Goal: Find contact information: Find contact information

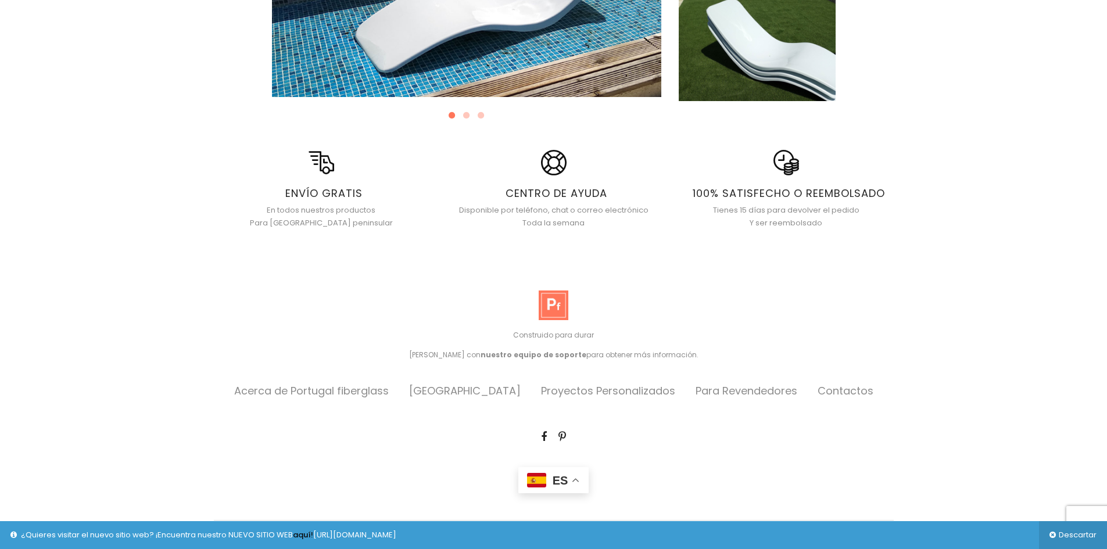
scroll to position [243, 0]
click at [842, 383] on link "Contactos" at bounding box center [846, 390] width 56 height 15
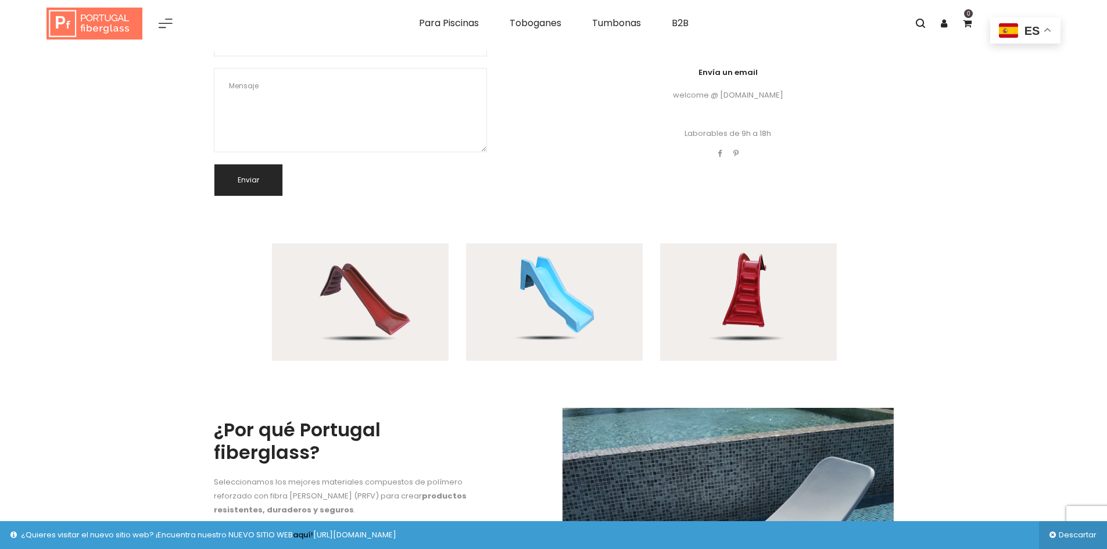
scroll to position [229, 0]
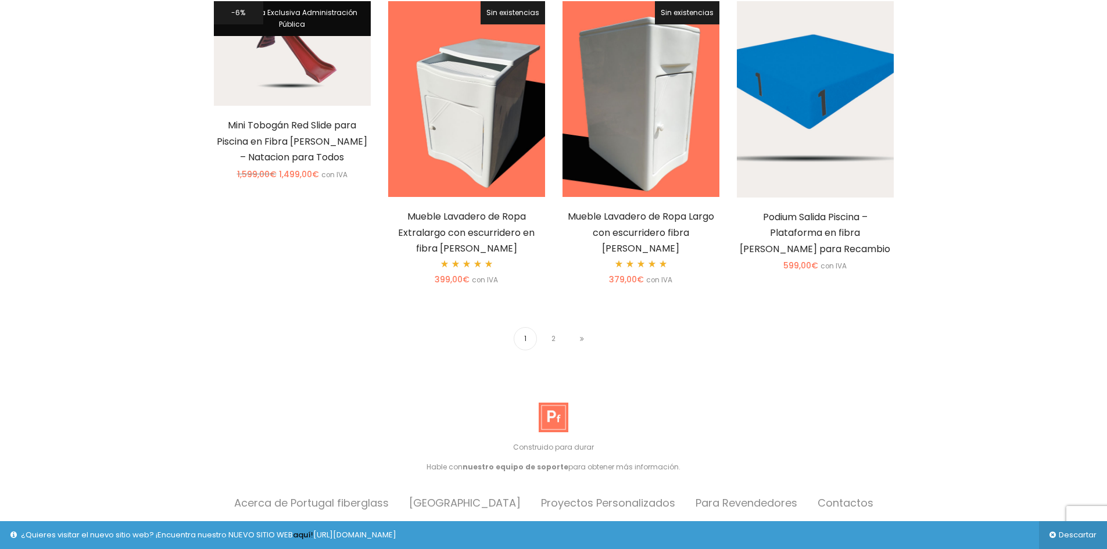
scroll to position [874, 0]
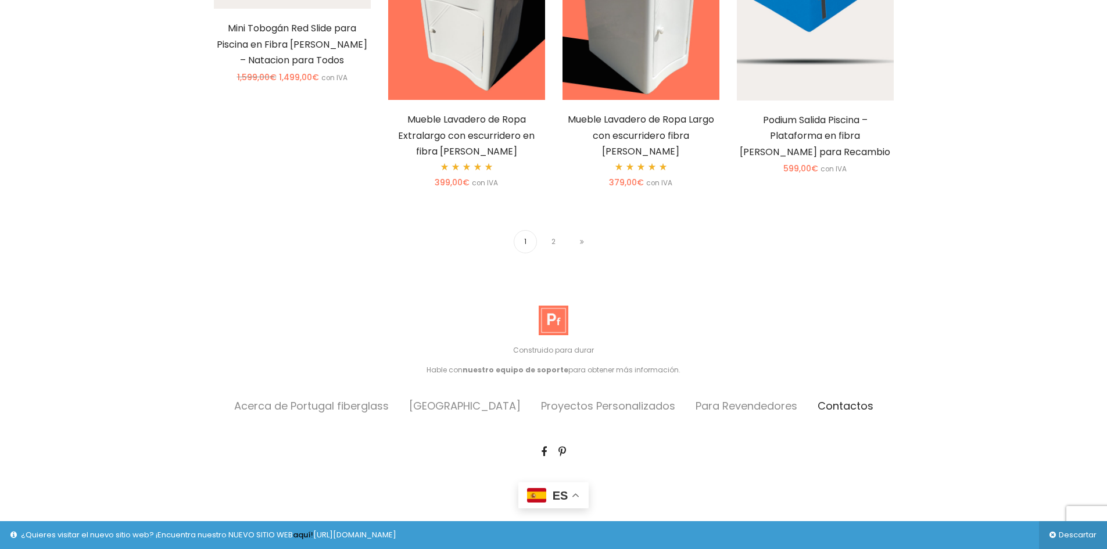
click at [818, 399] on link "Contactos" at bounding box center [846, 406] width 56 height 15
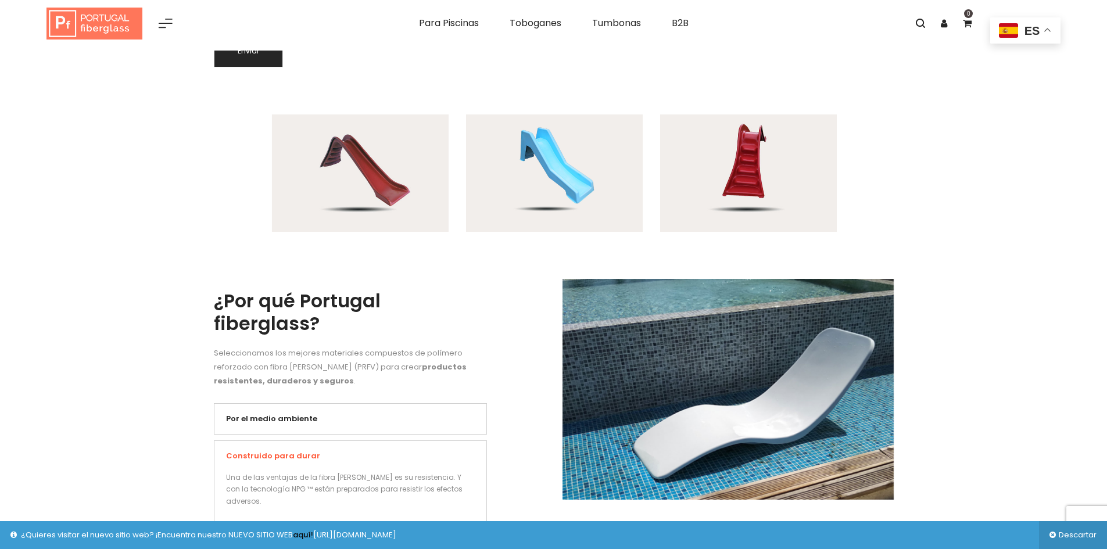
scroll to position [116, 0]
